Goal: Check status: Check status

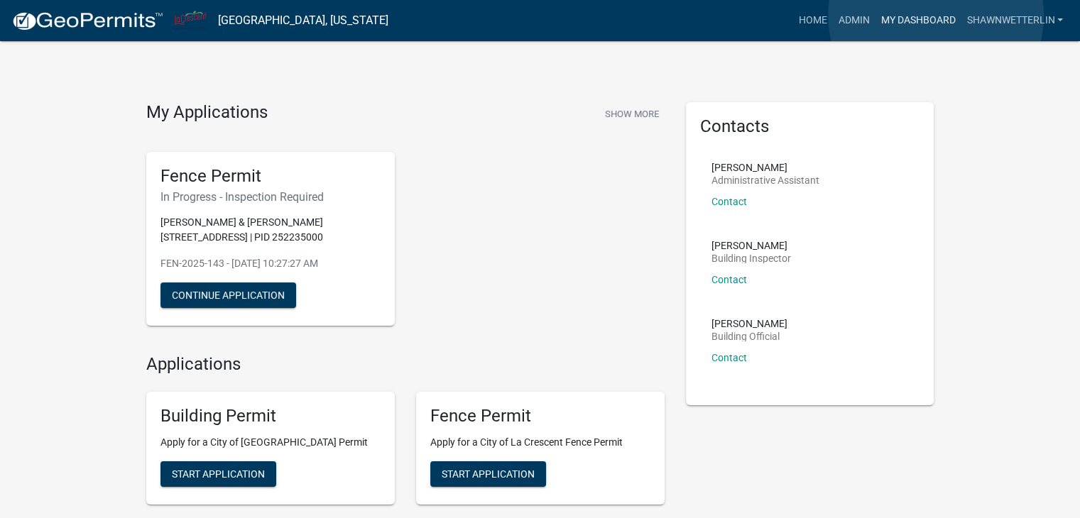
click at [936, 16] on link "My Dashboard" at bounding box center [918, 20] width 86 height 27
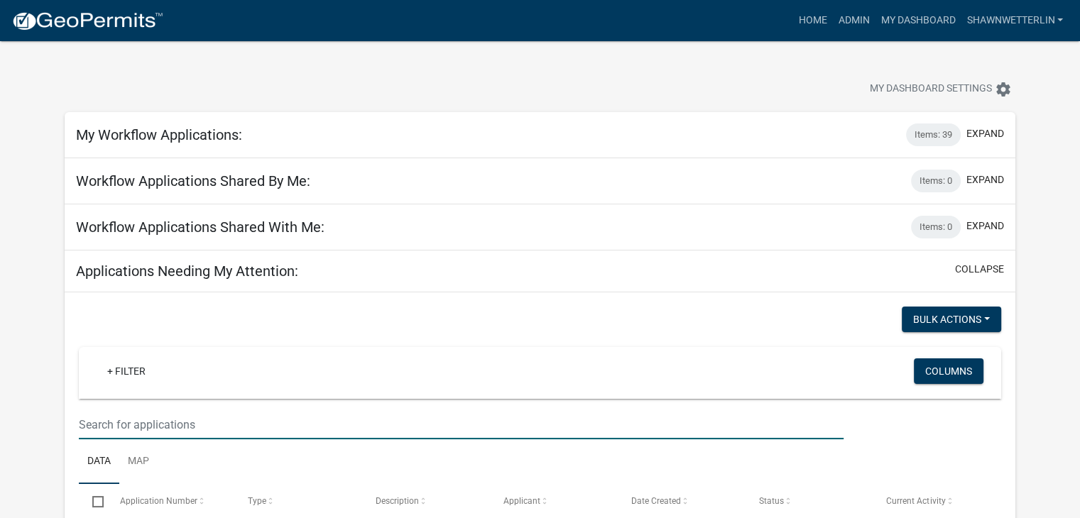
click at [116, 428] on input "text" at bounding box center [461, 425] width 765 height 29
type input "625"
click at [849, 21] on link "Admin" at bounding box center [853, 20] width 43 height 27
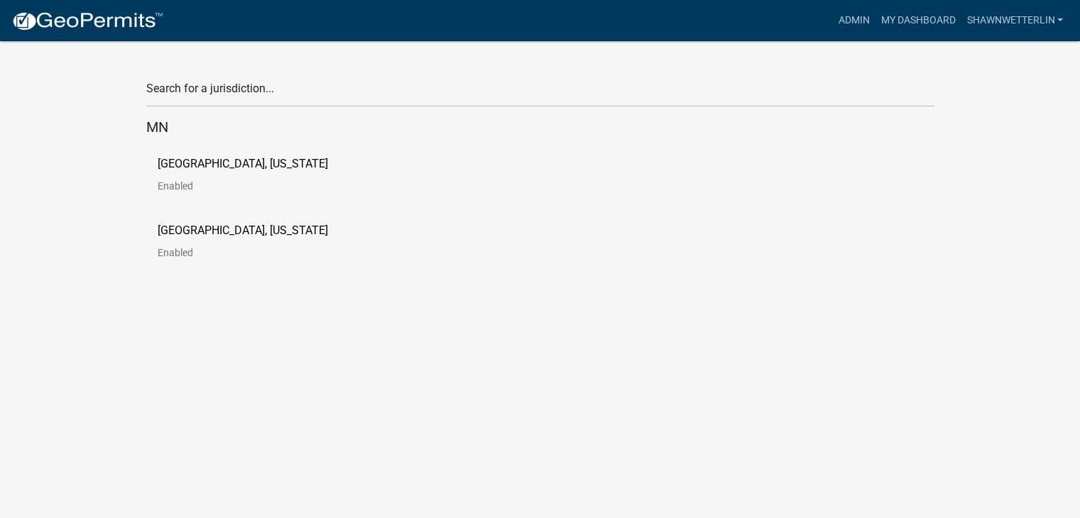
click at [285, 164] on p "[GEOGRAPHIC_DATA], [US_STATE]" at bounding box center [243, 163] width 170 height 11
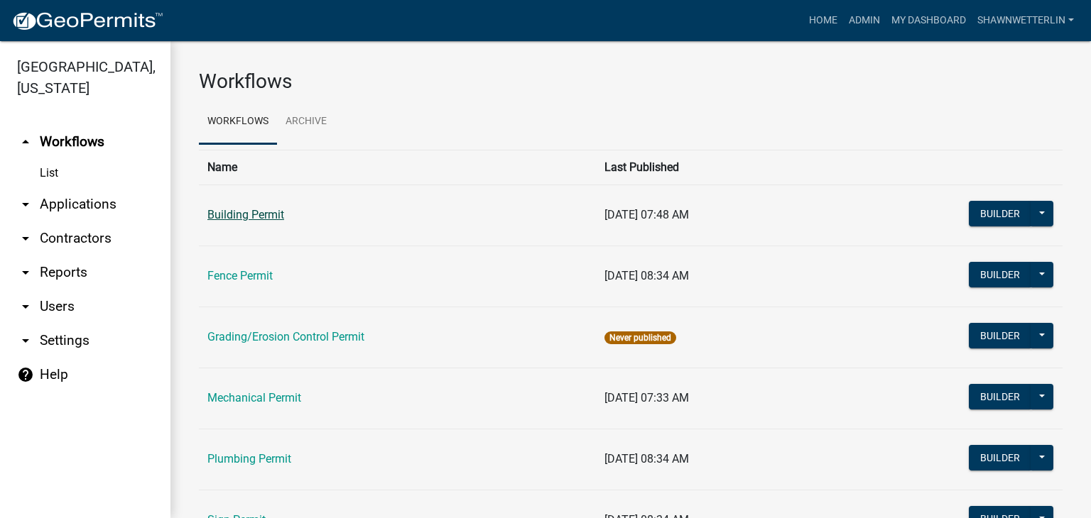
click at [244, 214] on link "Building Permit" at bounding box center [245, 214] width 77 height 13
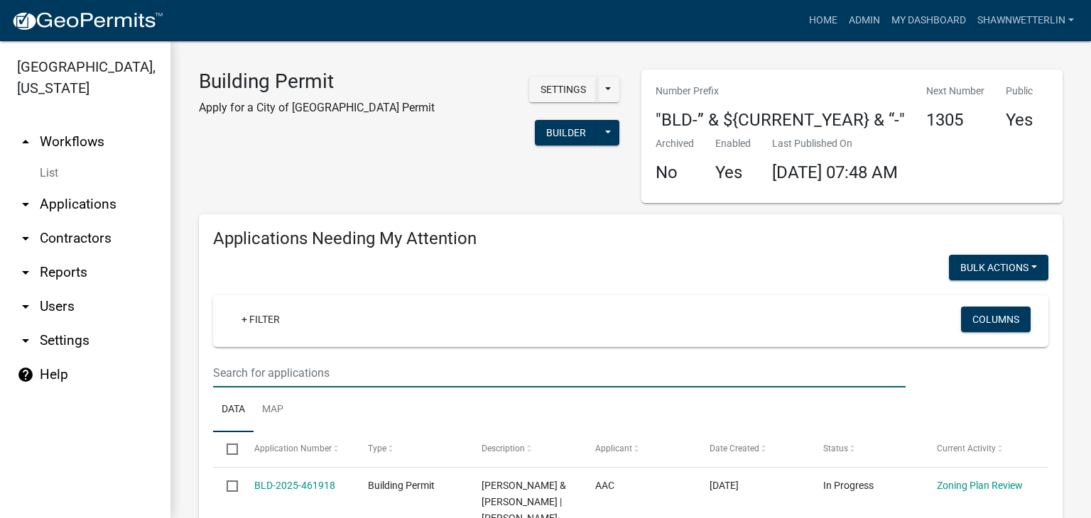
click at [317, 381] on input "text" at bounding box center [559, 373] width 692 height 29
type input "625"
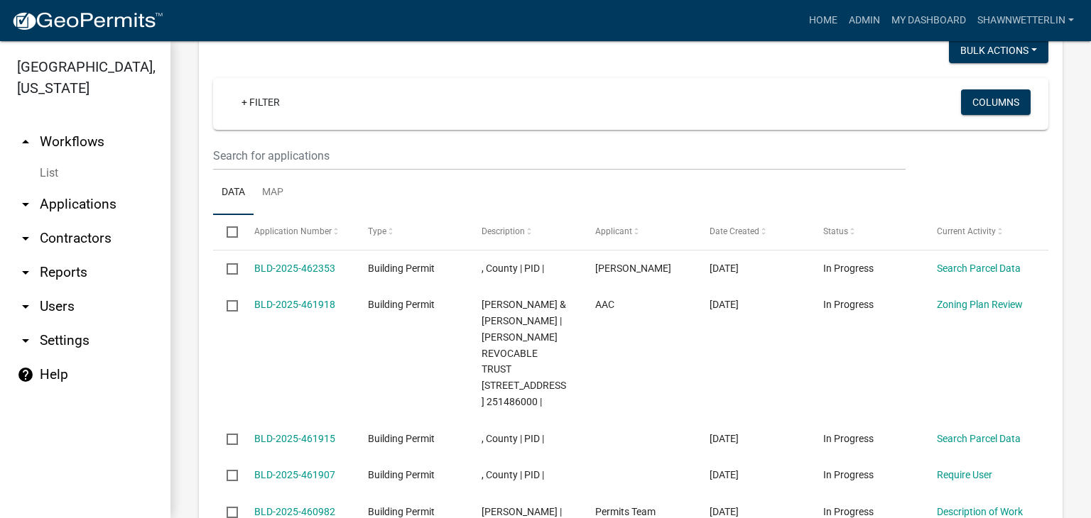
scroll to position [497, 0]
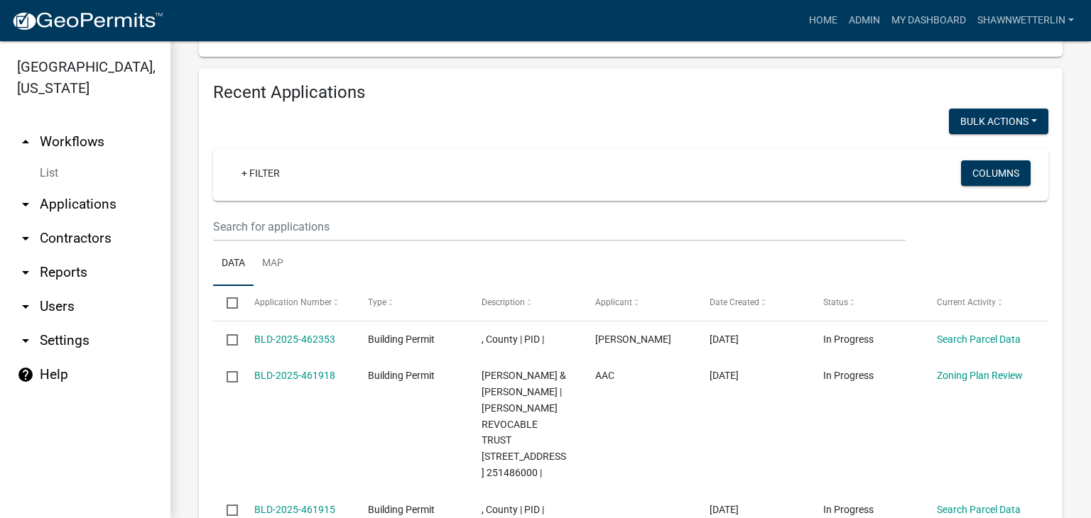
click at [84, 205] on link "arrow_drop_down Applications" at bounding box center [85, 204] width 170 height 34
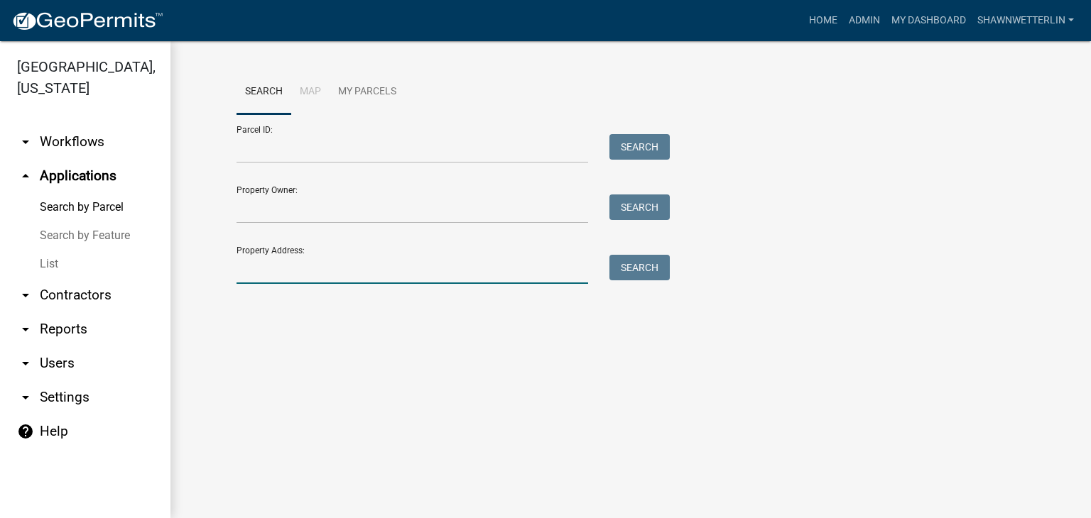
click at [299, 276] on input "Property Address:" at bounding box center [413, 269] width 352 height 29
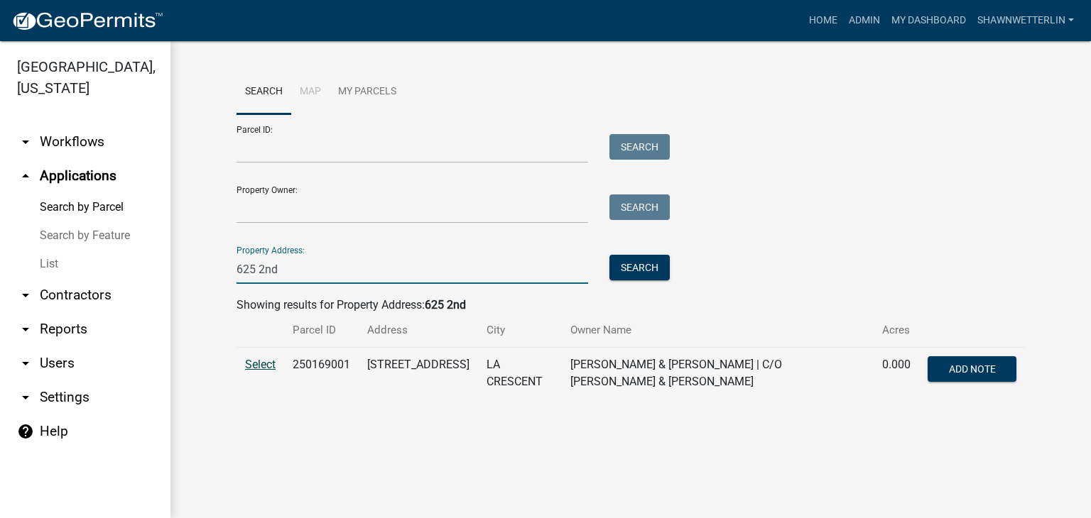
type input "625 2nd"
click at [252, 366] on span "Select" at bounding box center [260, 364] width 31 height 13
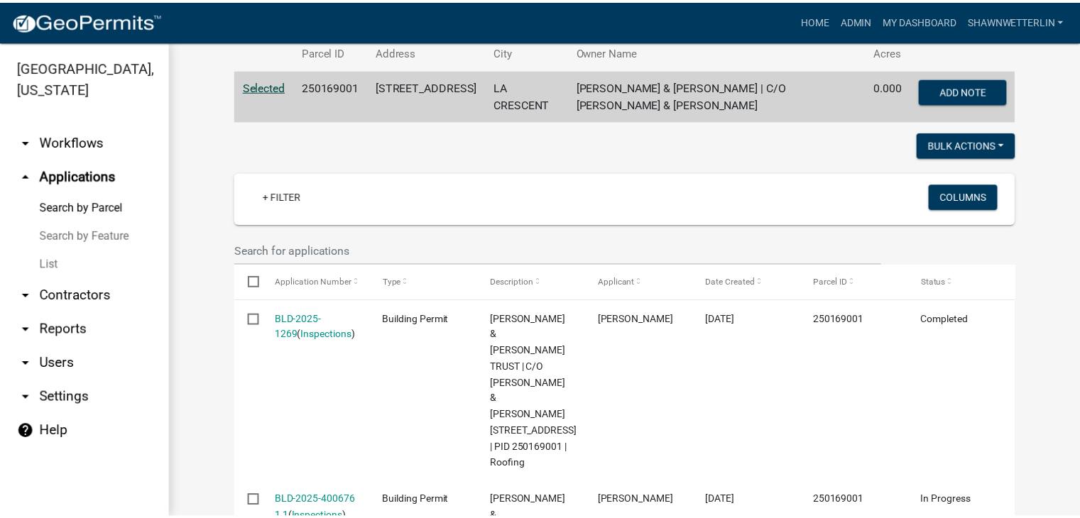
scroll to position [284, 0]
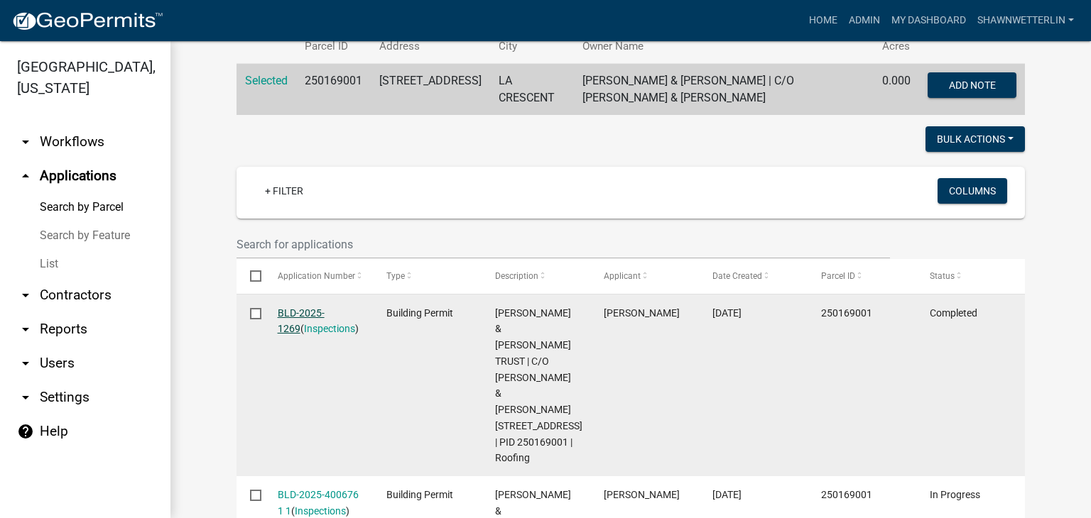
click at [295, 311] on link "BLD-2025-1269" at bounding box center [301, 322] width 47 height 28
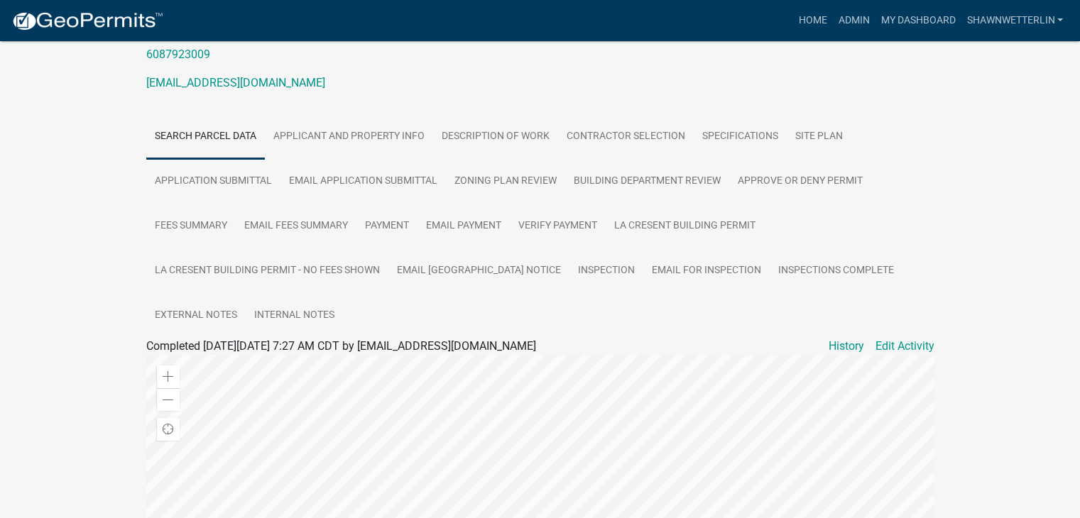
scroll to position [142, 0]
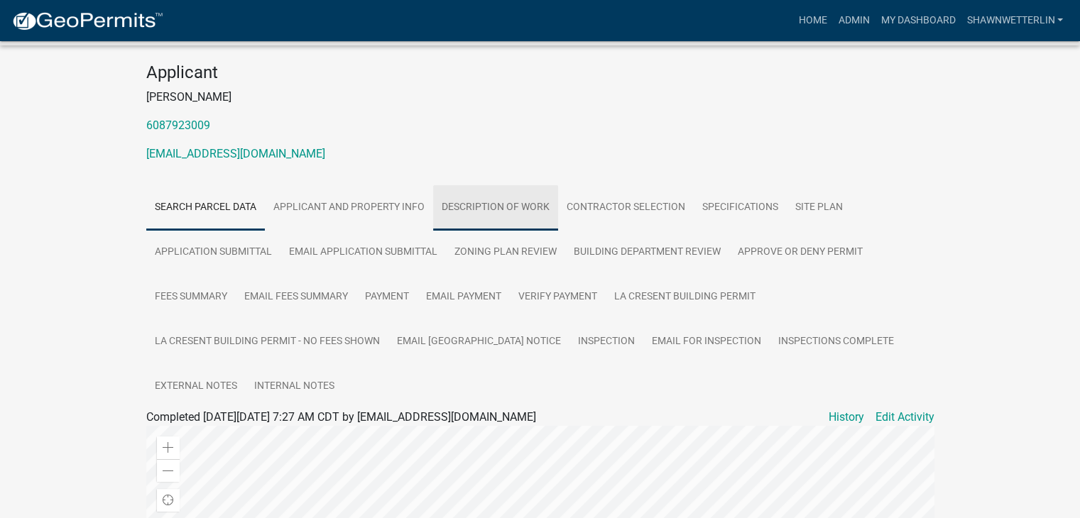
click at [521, 224] on link "Description of Work" at bounding box center [495, 207] width 125 height 45
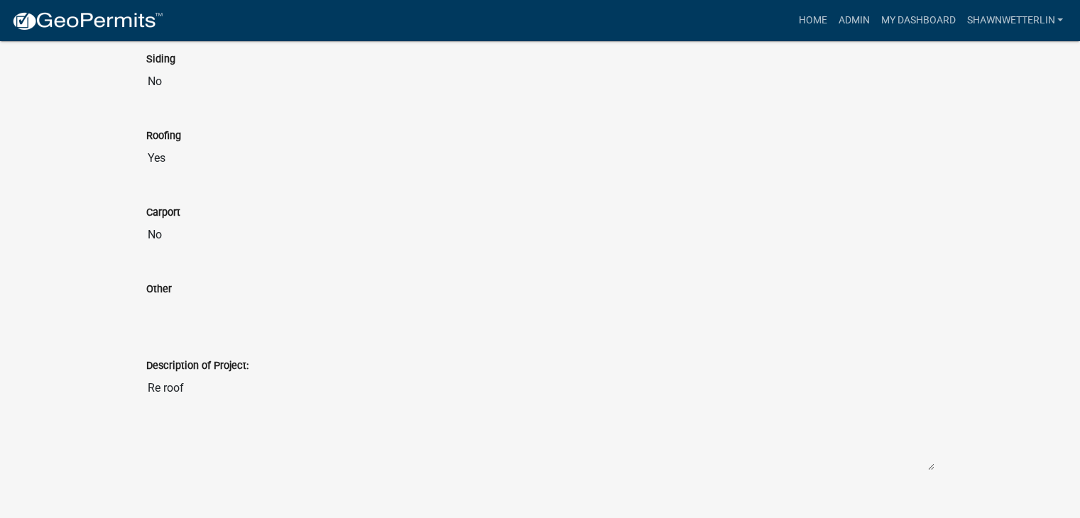
scroll to position [1139, 0]
